Goal: Use online tool/utility: Utilize a website feature to perform a specific function

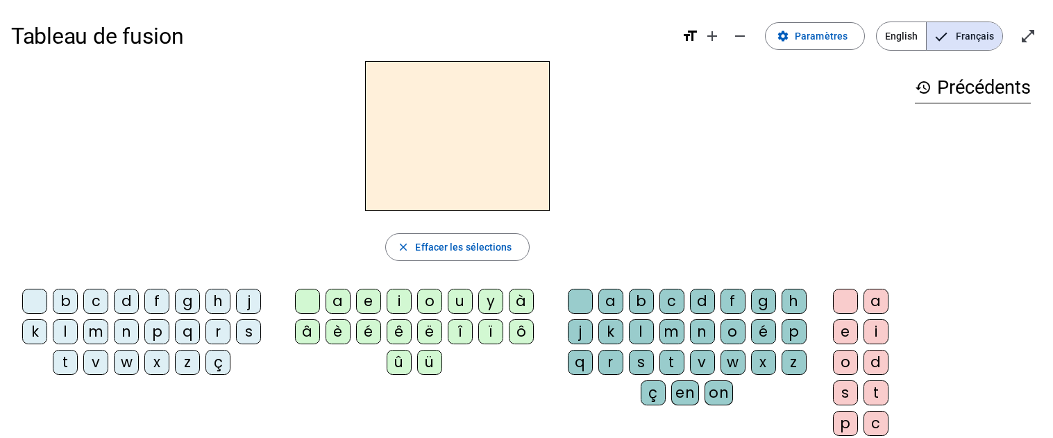
click at [125, 307] on div "d" at bounding box center [126, 301] width 25 height 25
click at [454, 300] on div "u" at bounding box center [460, 301] width 25 height 25
click at [68, 365] on div "t" at bounding box center [65, 362] width 25 height 25
click at [338, 309] on div "a" at bounding box center [337, 301] width 25 height 25
click at [371, 307] on div "e" at bounding box center [368, 301] width 25 height 25
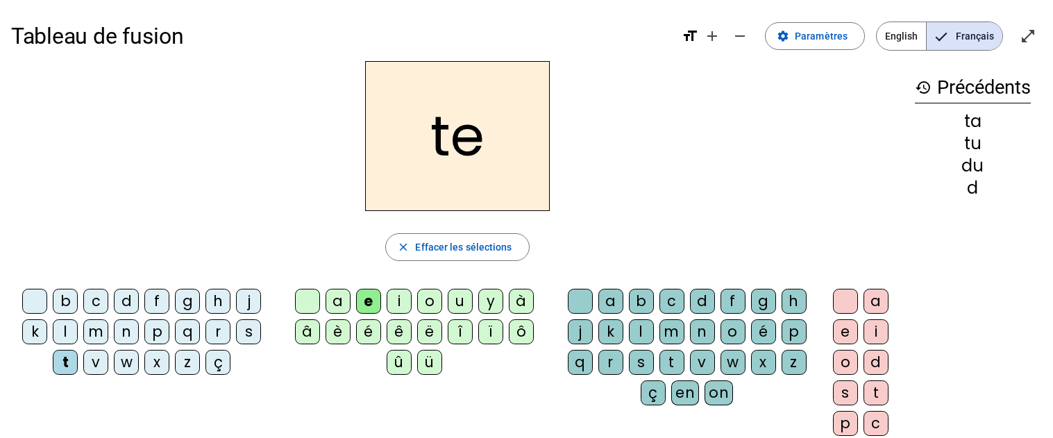
click at [126, 301] on div "d" at bounding box center [126, 301] width 25 height 25
click at [250, 304] on div "j" at bounding box center [248, 301] width 25 height 25
click at [95, 326] on div "m" at bounding box center [95, 331] width 25 height 25
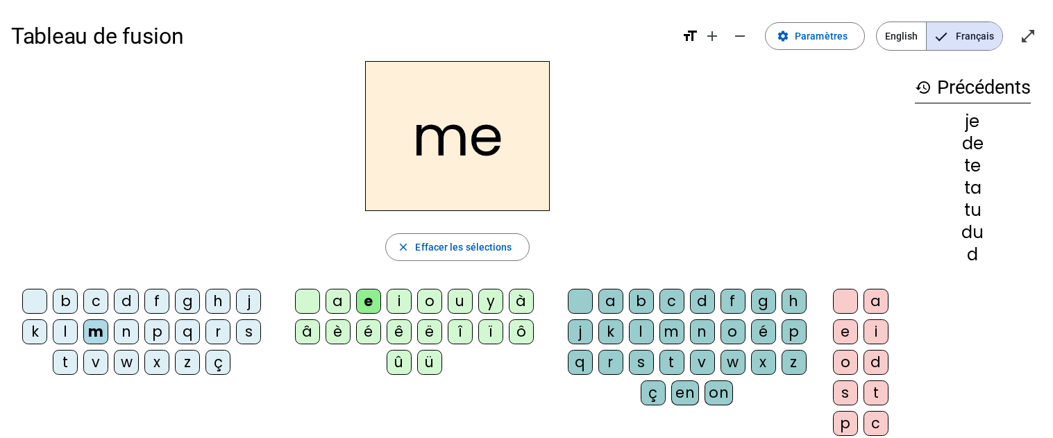
click at [334, 305] on div "a" at bounding box center [337, 301] width 25 height 25
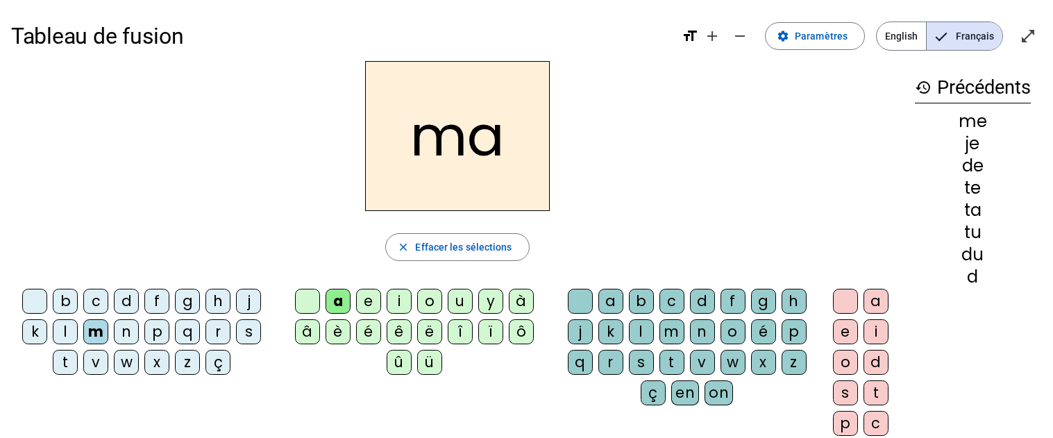
click at [643, 331] on div "l" at bounding box center [641, 331] width 25 height 25
